Goal: Task Accomplishment & Management: Manage account settings

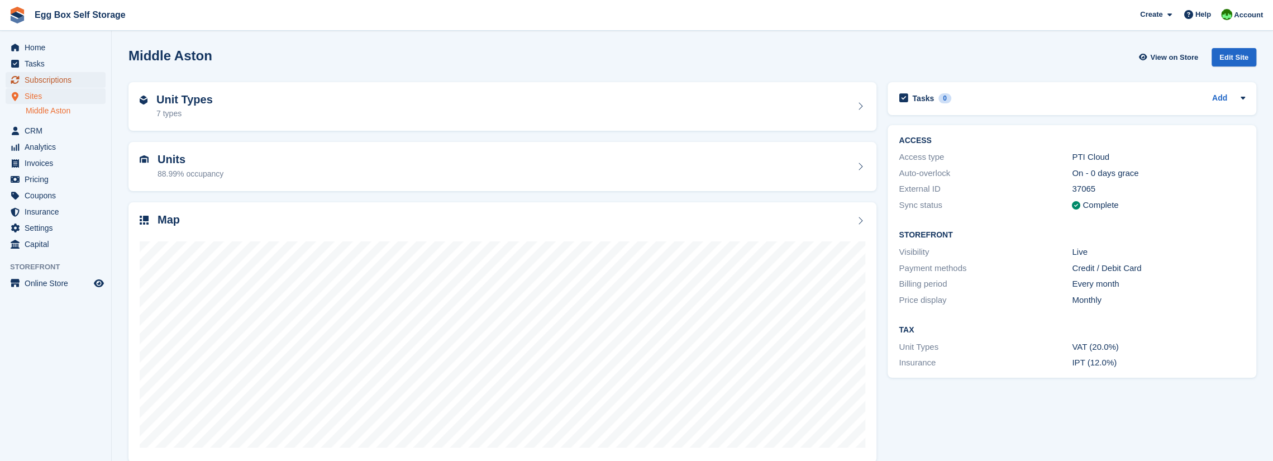
click at [39, 77] on span "Subscriptions" at bounding box center [58, 80] width 67 height 16
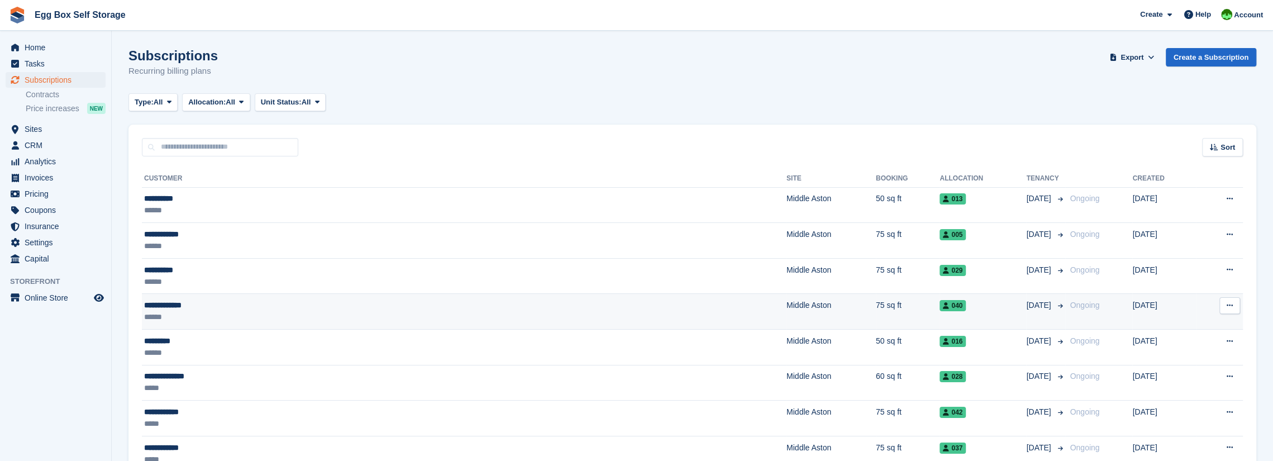
scroll to position [168, 0]
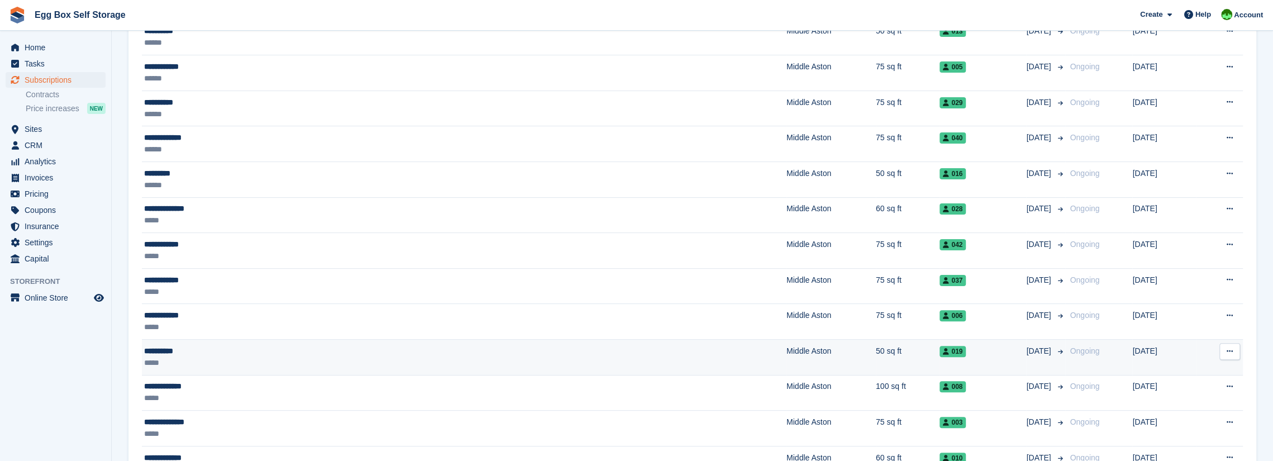
click at [191, 357] on div "*****" at bounding box center [304, 363] width 321 height 12
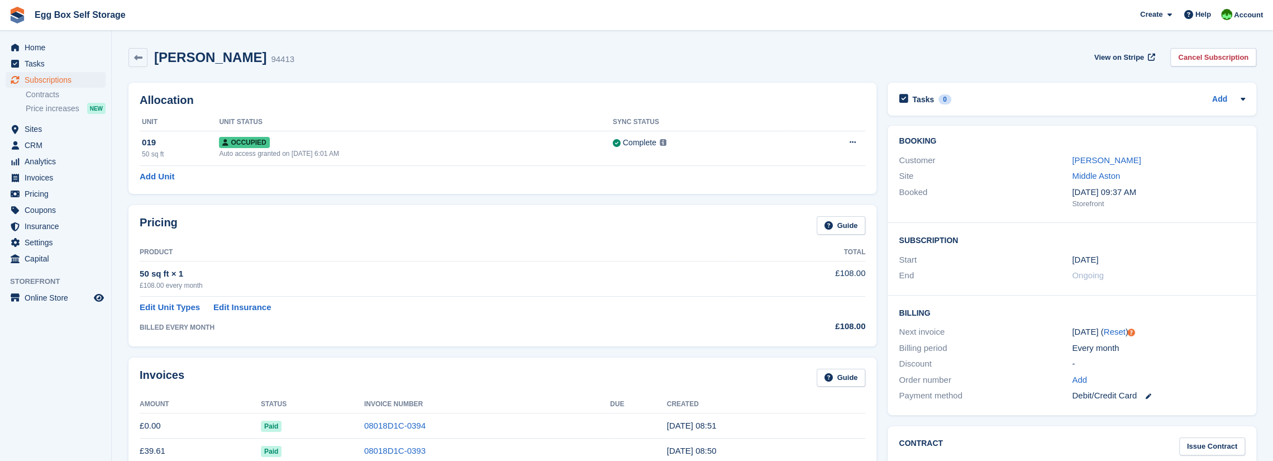
click at [1150, 330] on div "[DATE] ( Reset )" at bounding box center [1158, 332] width 173 height 13
click at [1114, 332] on link "Reset" at bounding box center [1115, 331] width 22 height 9
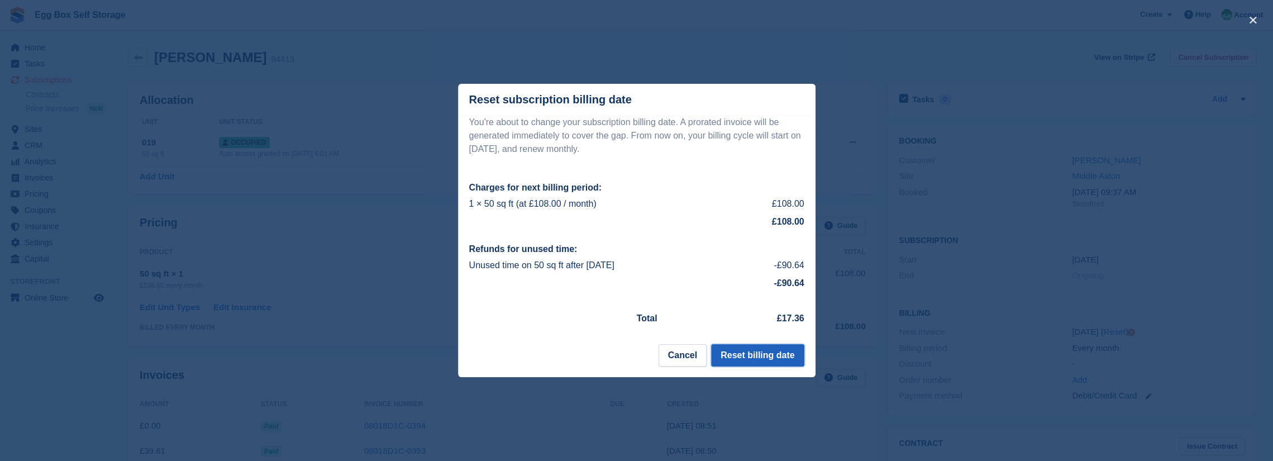
click at [774, 360] on button "Reset billing date" at bounding box center [757, 355] width 93 height 22
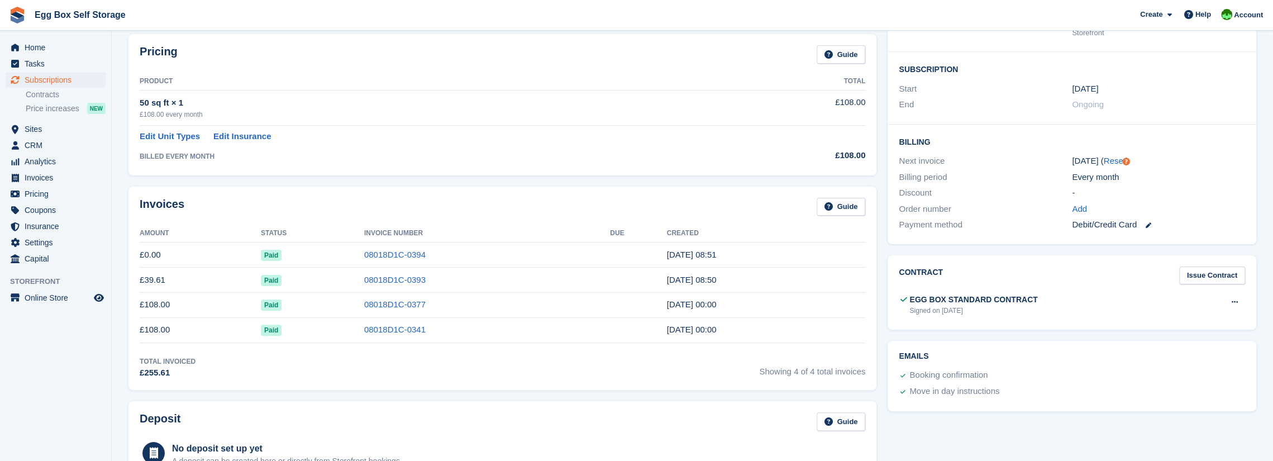
scroll to position [223, 0]
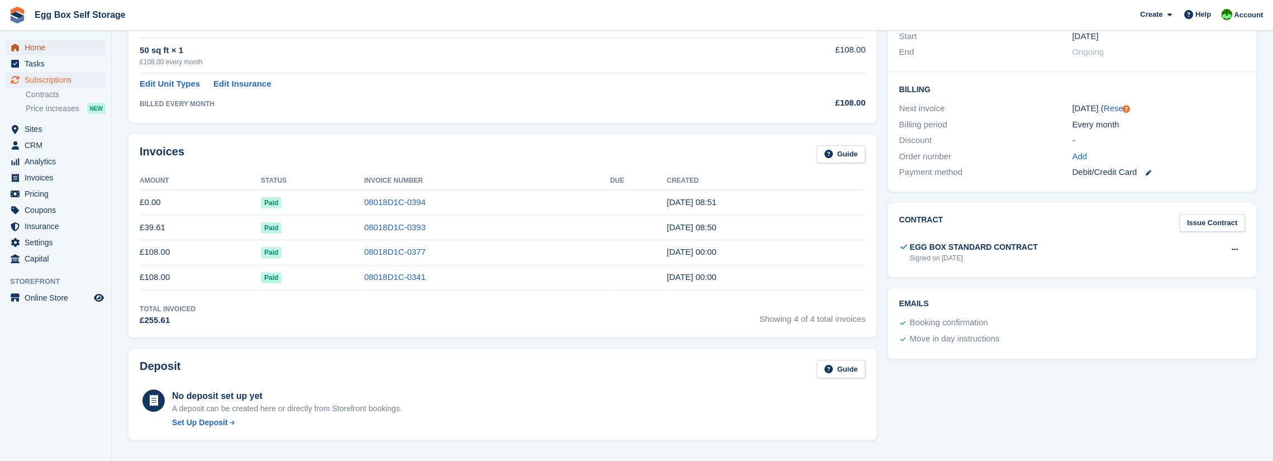
click at [37, 47] on span "Home" at bounding box center [58, 48] width 67 height 16
